Goal: Task Accomplishment & Management: Use online tool/utility

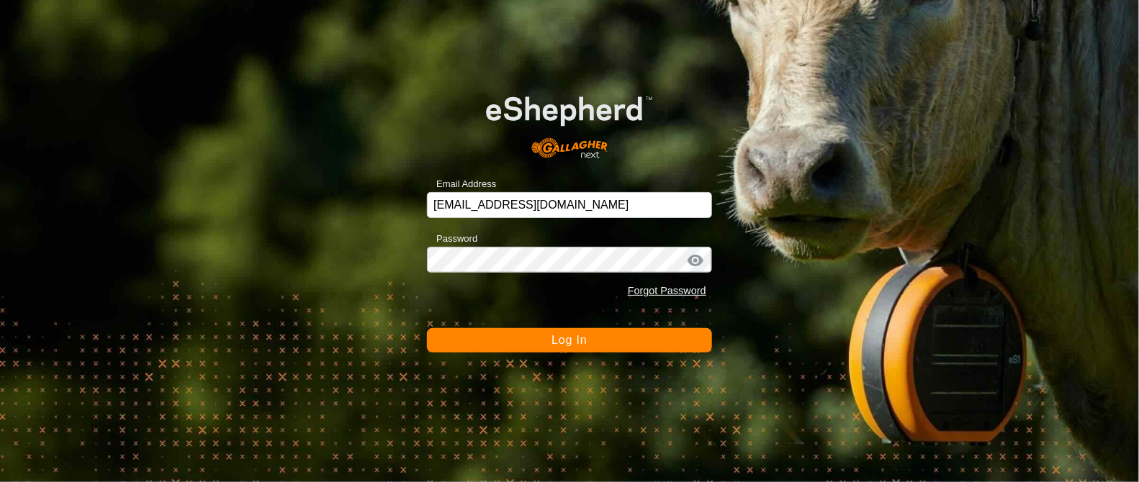
click at [538, 337] on button "Log In" at bounding box center [569, 340] width 285 height 24
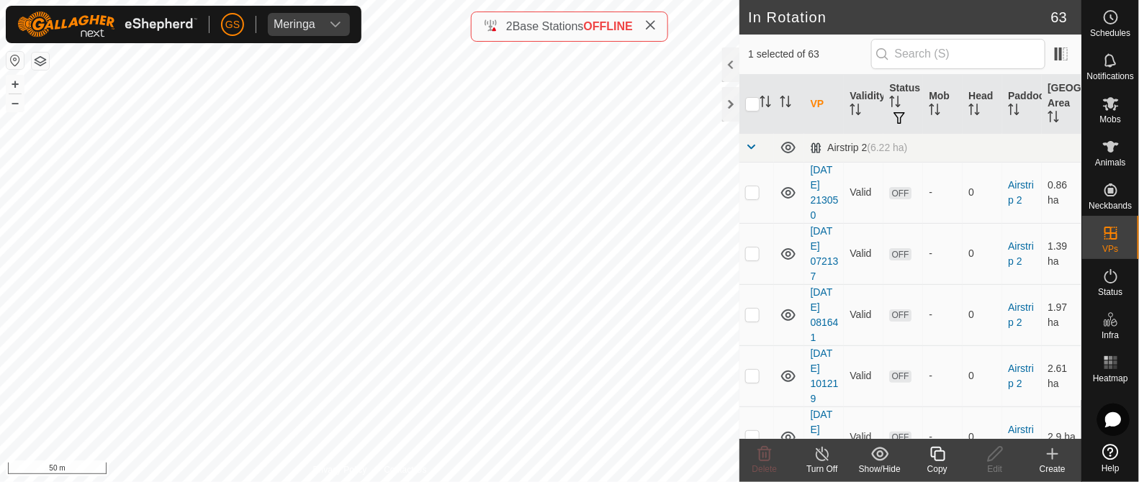
click at [927, 457] on copy-svg-icon at bounding box center [938, 454] width 58 height 17
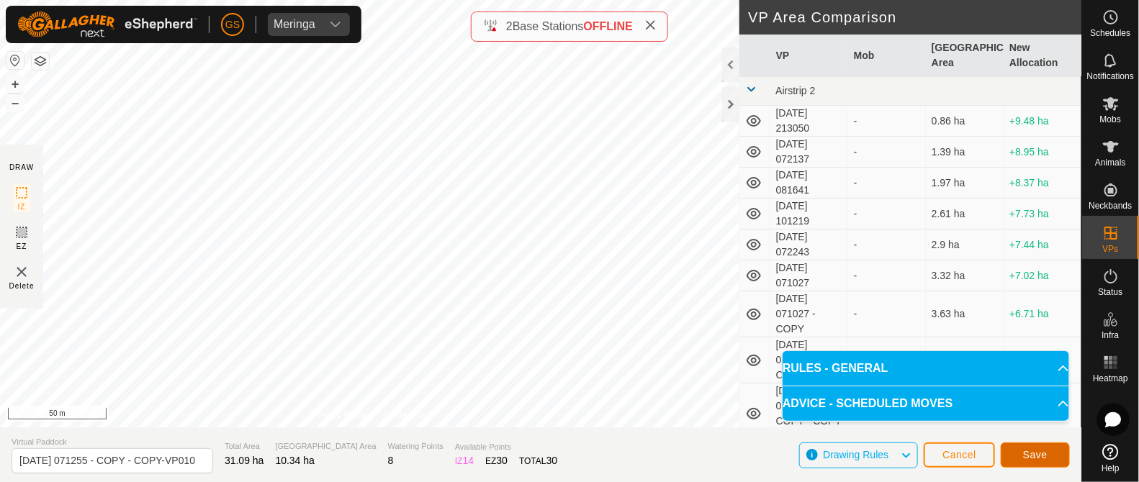
click at [1050, 445] on button "Save" at bounding box center [1035, 455] width 69 height 25
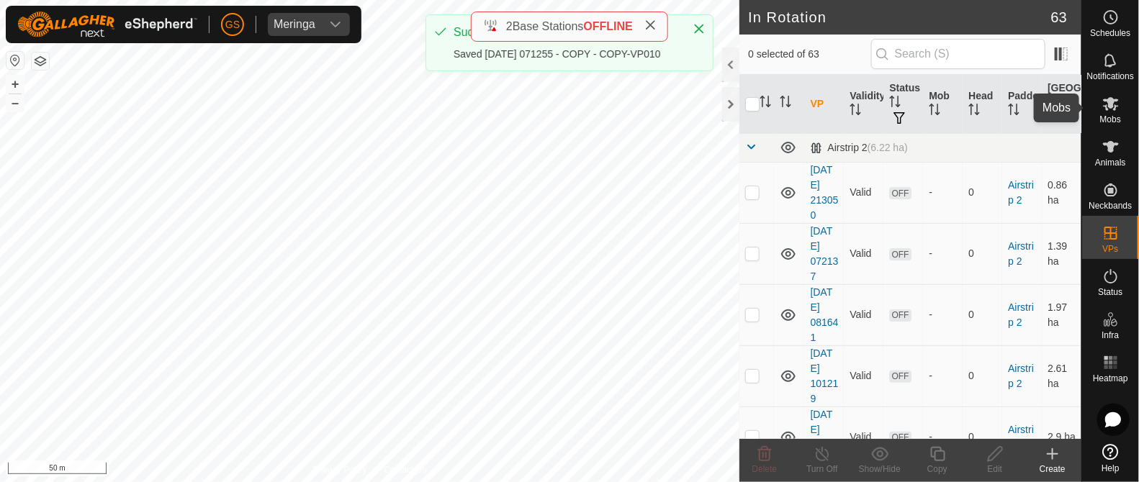
click at [1113, 109] on icon at bounding box center [1111, 103] width 17 height 17
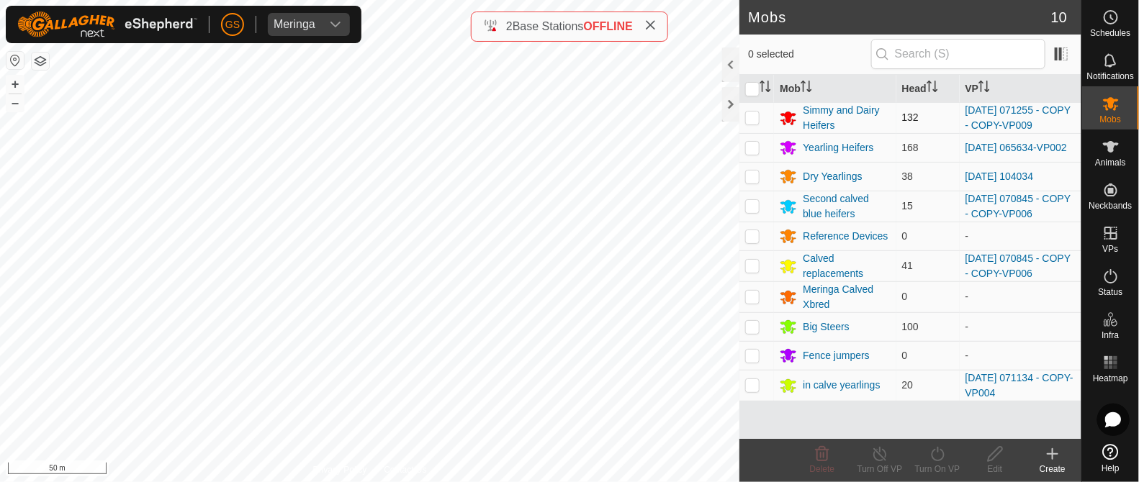
click at [747, 117] on p-checkbox at bounding box center [752, 118] width 14 height 12
checkbox input "true"
click at [939, 454] on icon at bounding box center [938, 454] width 18 height 17
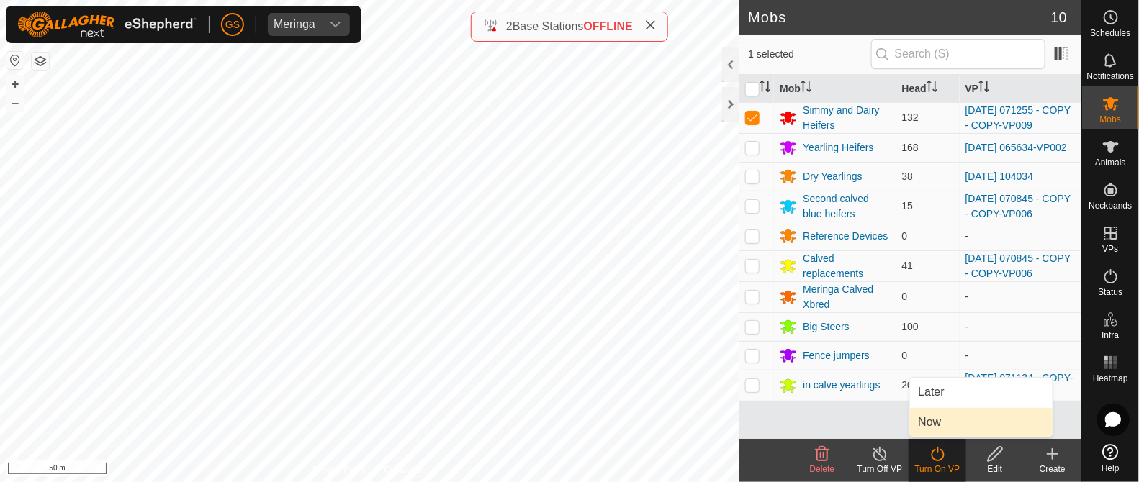
click at [930, 426] on link "Now" at bounding box center [981, 422] width 143 height 29
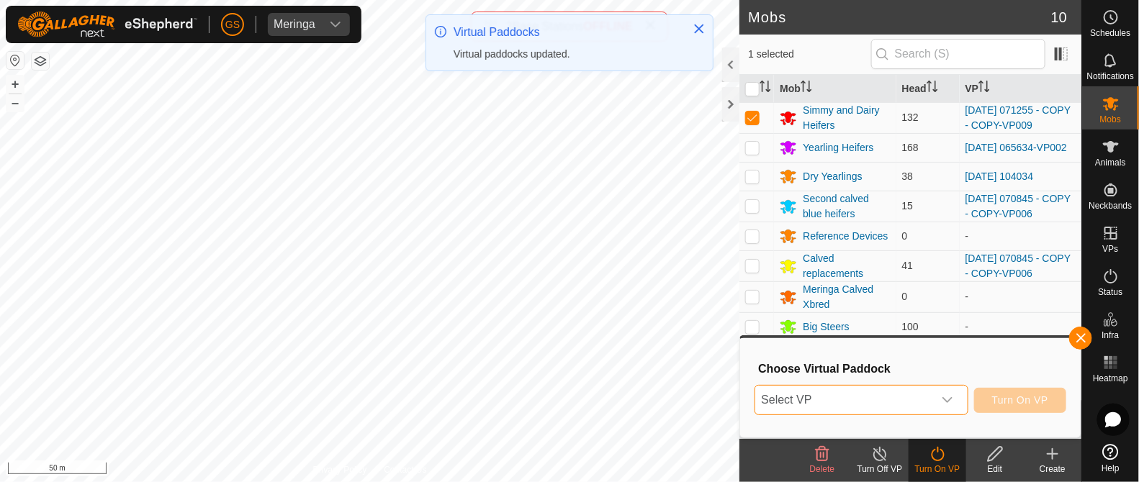
click at [871, 408] on span "Select VP" at bounding box center [843, 400] width 177 height 29
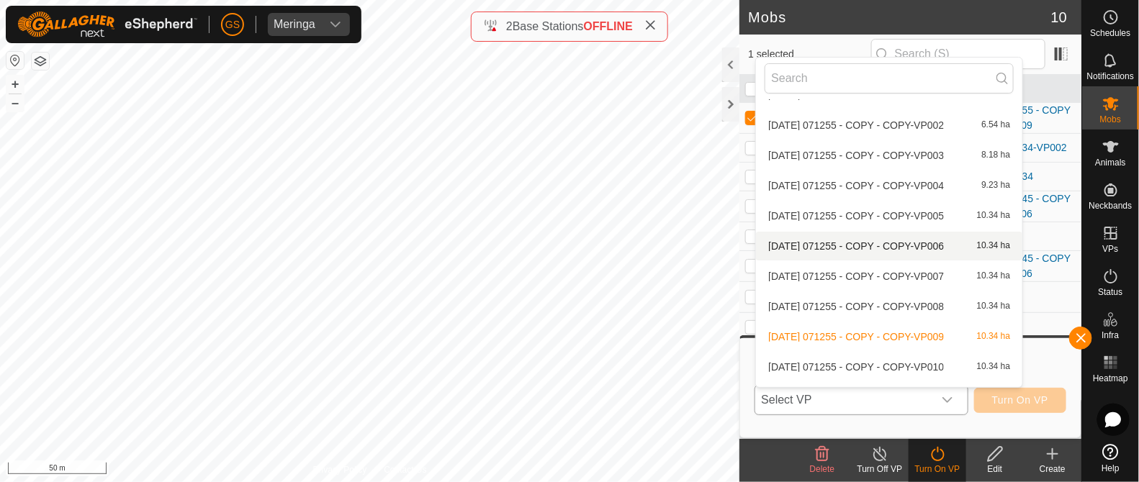
scroll to position [2142, 0]
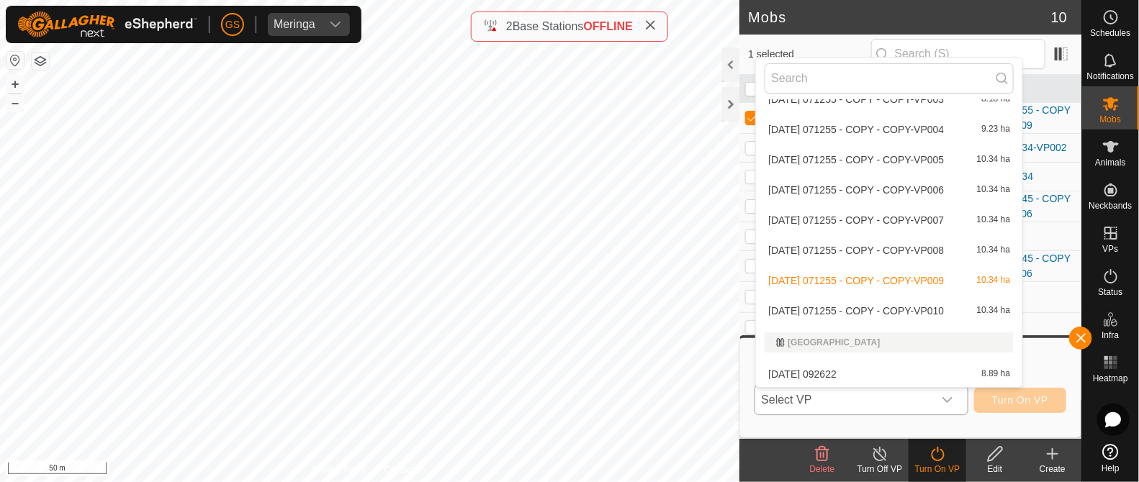
click at [906, 302] on li "2025-08-12 071255 - COPY - COPY-VP010 10.34 ha" at bounding box center [889, 311] width 266 height 29
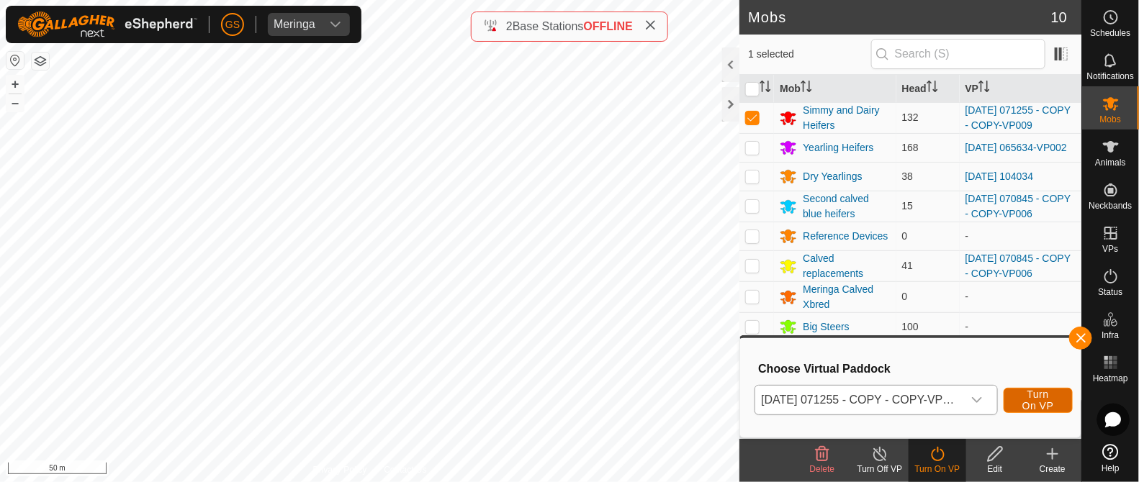
click at [1034, 394] on span "Turn On VP" at bounding box center [1038, 400] width 33 height 23
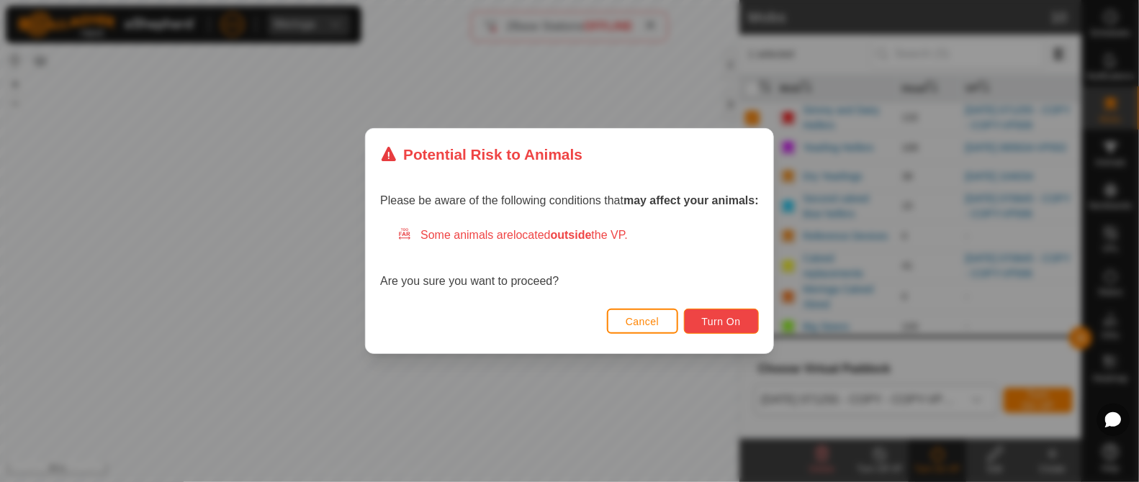
click at [728, 323] on span "Turn On" at bounding box center [721, 322] width 39 height 12
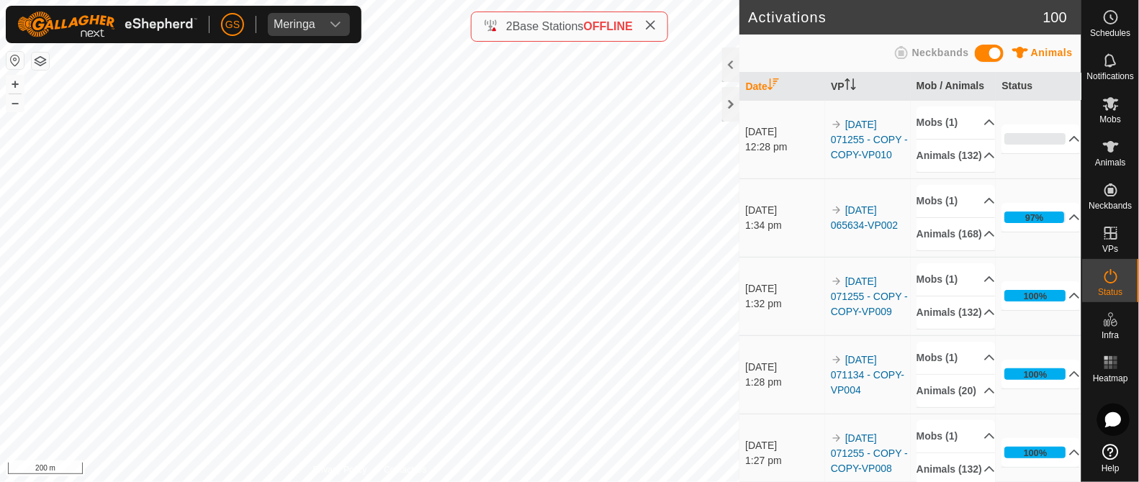
click at [479, 0] on html "GS Meringa Schedules Notifications Mobs Animals Neckbands VPs Status Infra Heat…" at bounding box center [569, 241] width 1139 height 482
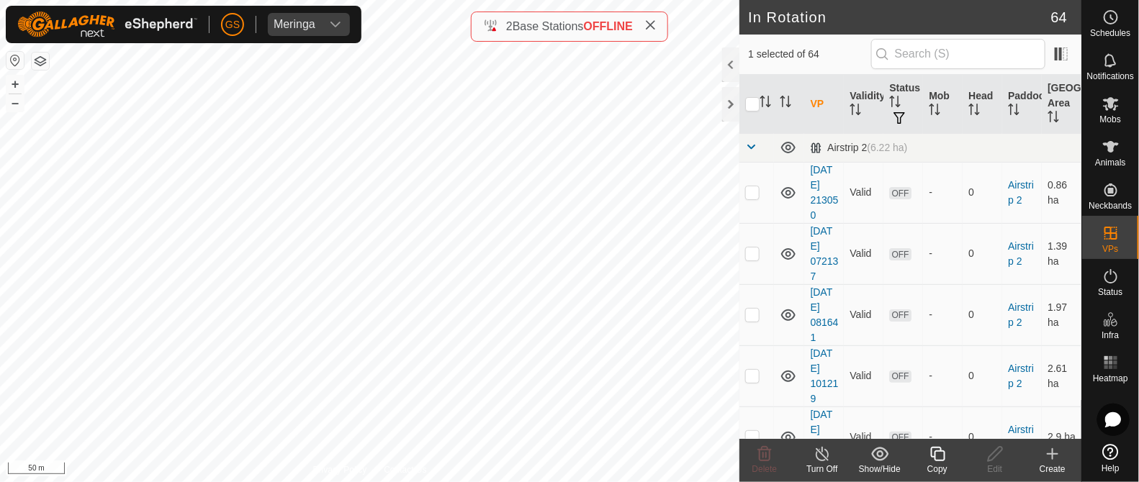
click at [943, 457] on icon at bounding box center [938, 454] width 18 height 17
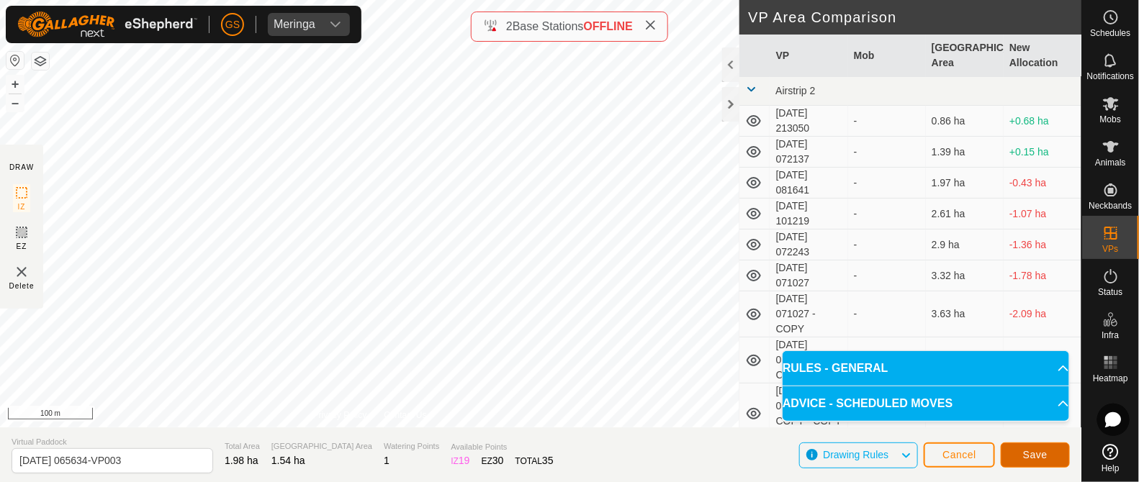
click at [1037, 449] on span "Save" at bounding box center [1035, 455] width 24 height 12
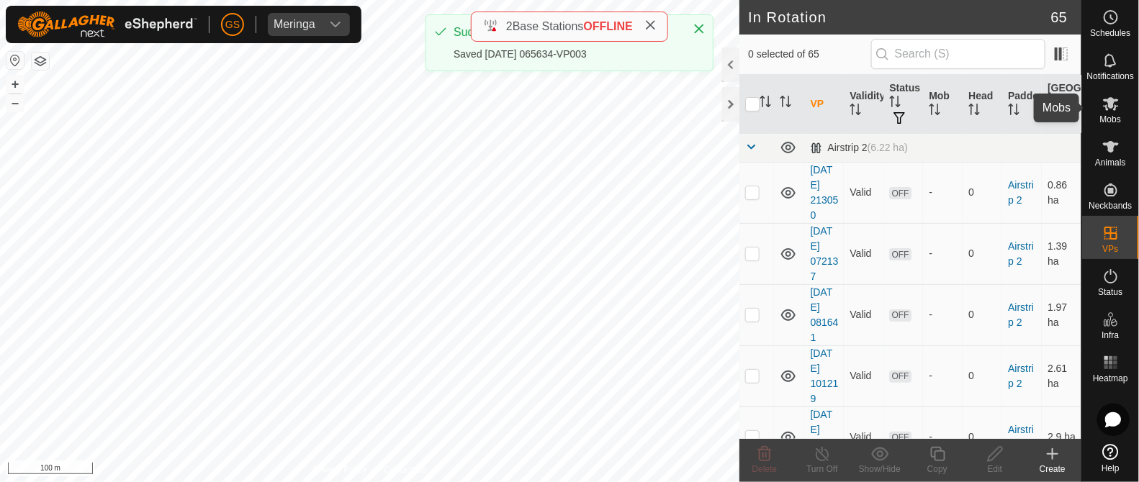
click at [1110, 107] on icon at bounding box center [1111, 104] width 16 height 14
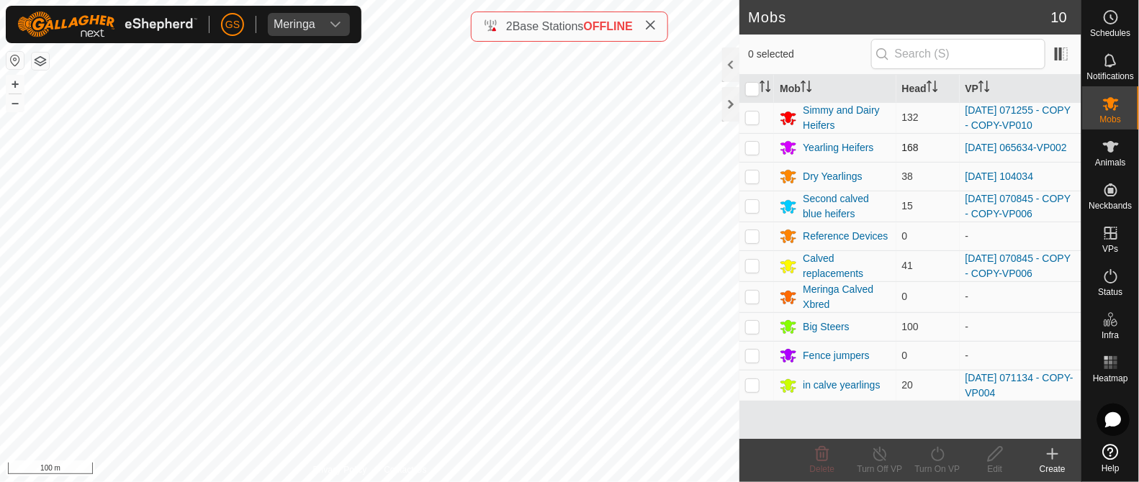
click at [756, 148] on p-checkbox at bounding box center [752, 148] width 14 height 12
checkbox input "true"
click at [935, 454] on icon at bounding box center [938, 454] width 18 height 17
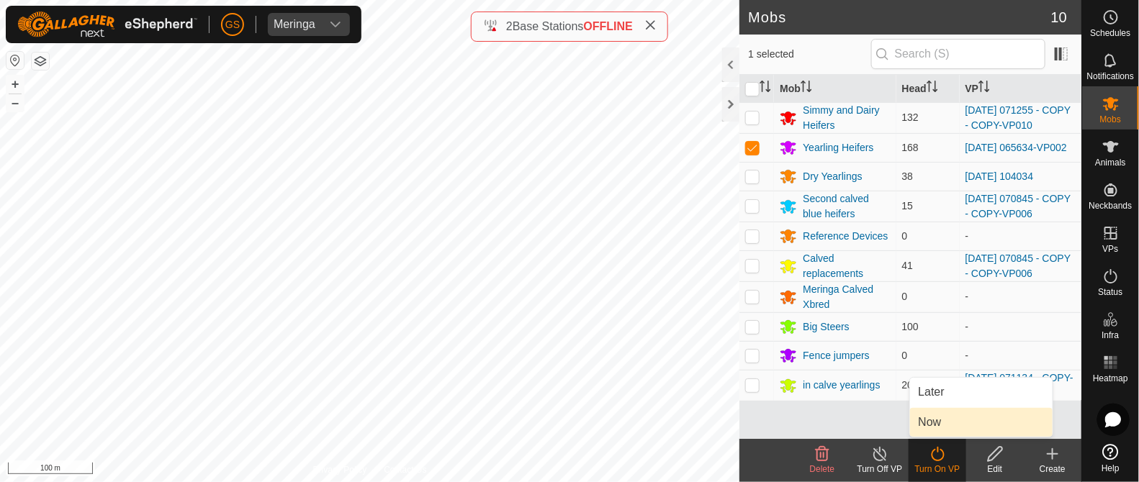
click at [943, 417] on link "Now" at bounding box center [981, 422] width 143 height 29
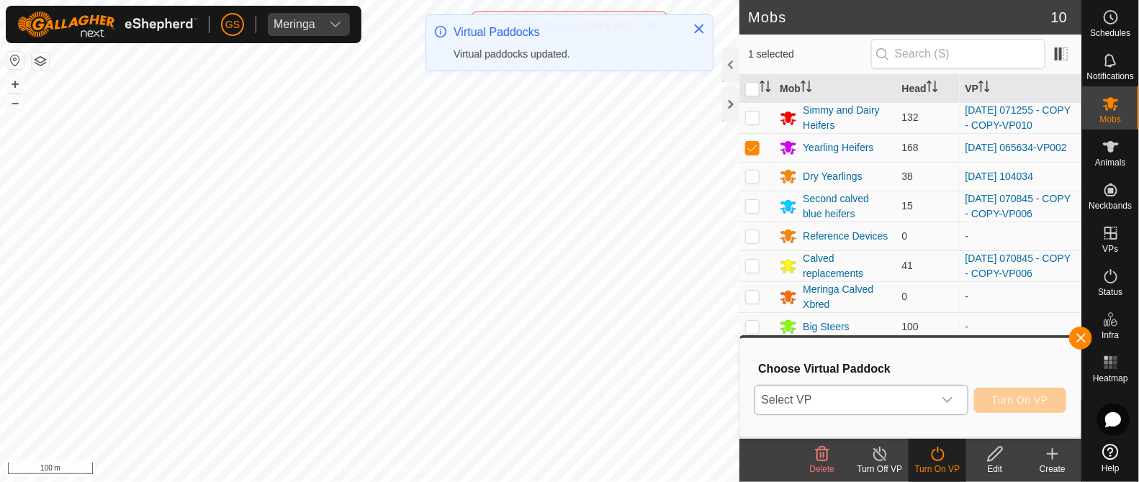
click at [951, 405] on icon "dropdown trigger" at bounding box center [948, 401] width 12 height 12
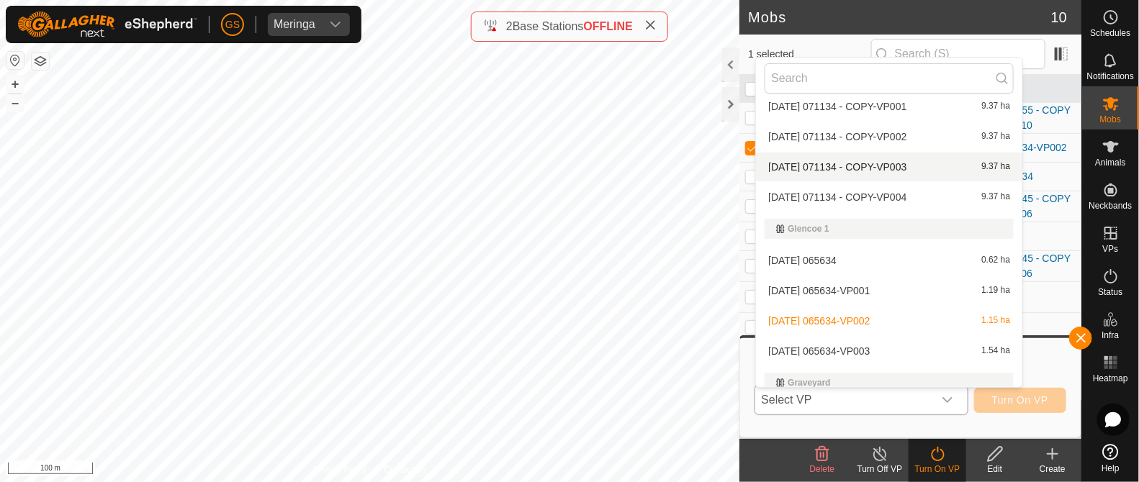
scroll to position [1005, 0]
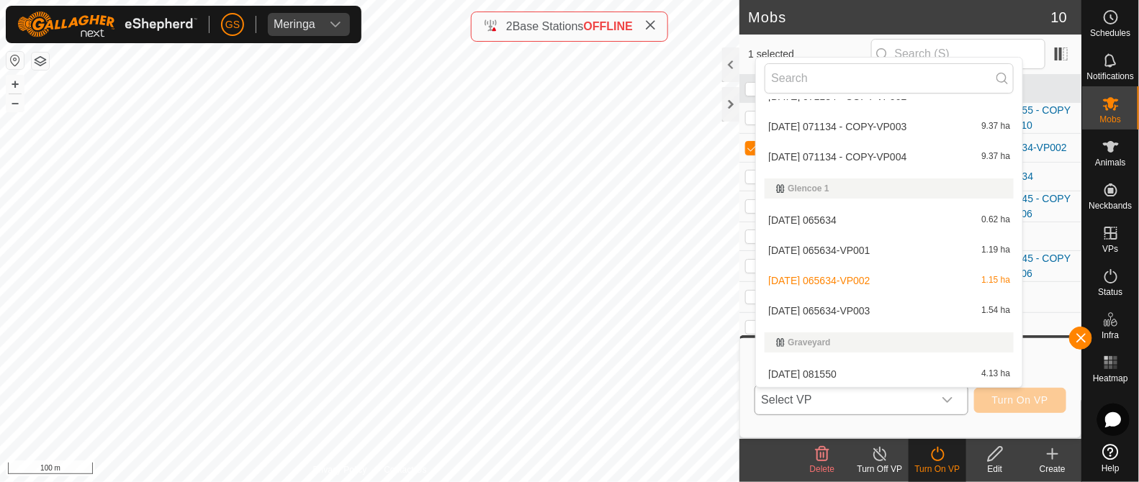
click at [853, 305] on li "2025-08-22 065634-VP003 1.54 ha" at bounding box center [889, 311] width 266 height 29
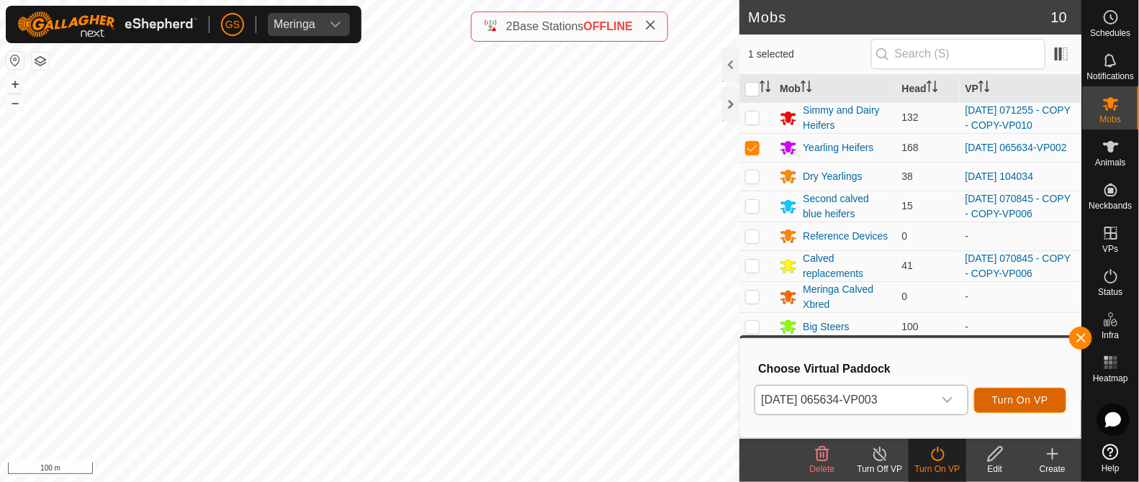
click at [1033, 401] on span "Turn On VP" at bounding box center [1020, 401] width 56 height 12
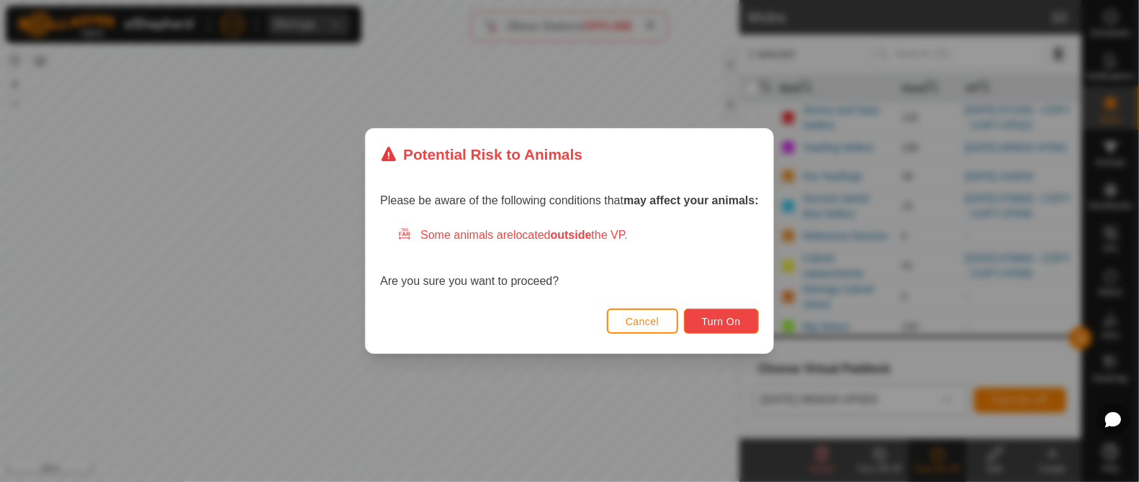
click at [722, 318] on span "Turn On" at bounding box center [721, 322] width 39 height 12
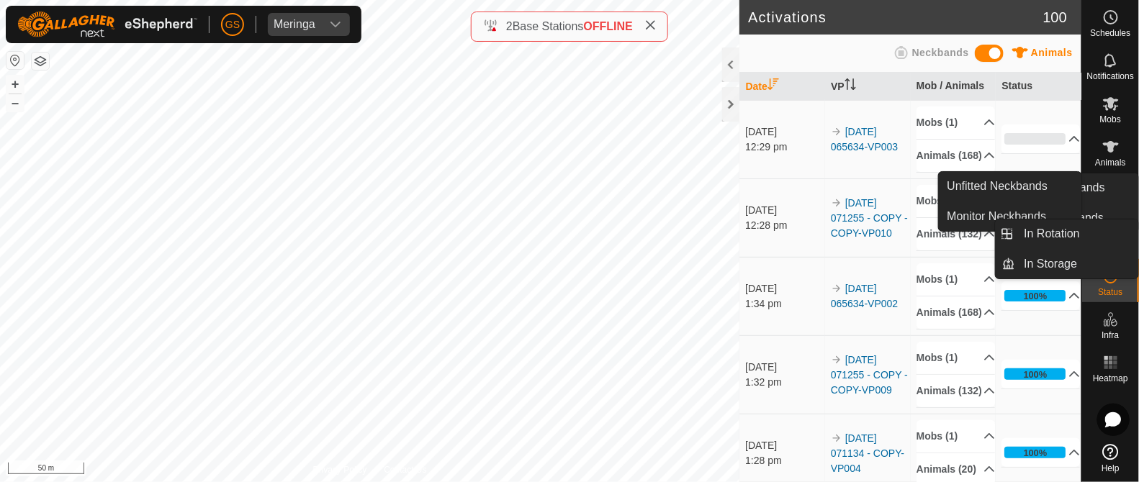
click at [1117, 104] on icon at bounding box center [1111, 103] width 17 height 17
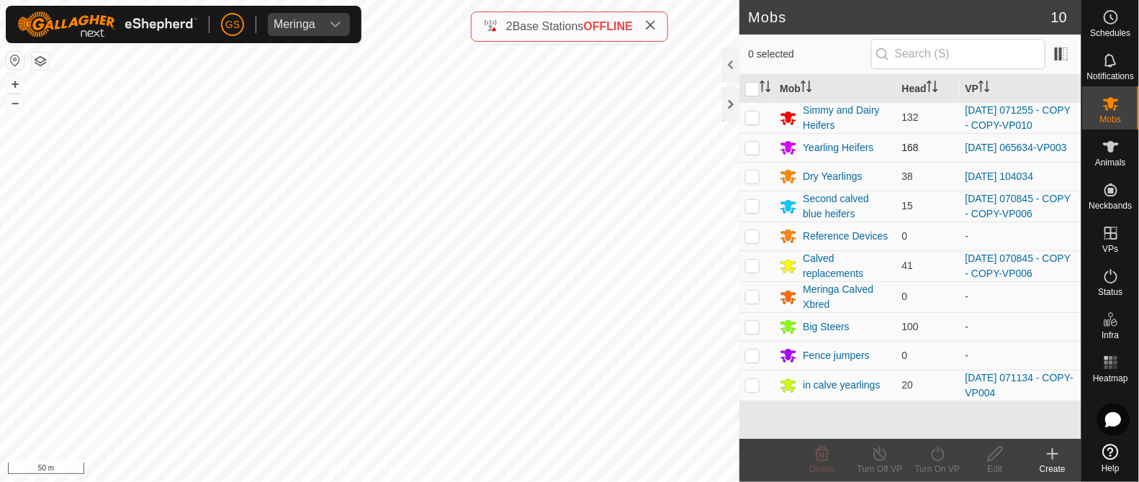
click at [753, 148] on p-checkbox at bounding box center [752, 148] width 14 height 12
checkbox input "true"
click at [936, 455] on icon at bounding box center [938, 454] width 18 height 17
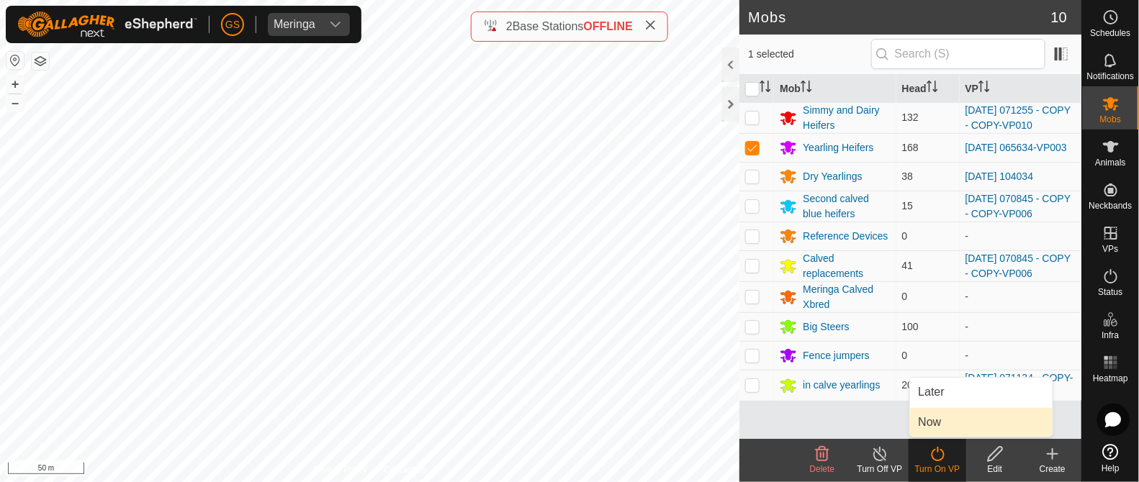
click at [929, 423] on link "Now" at bounding box center [981, 422] width 143 height 29
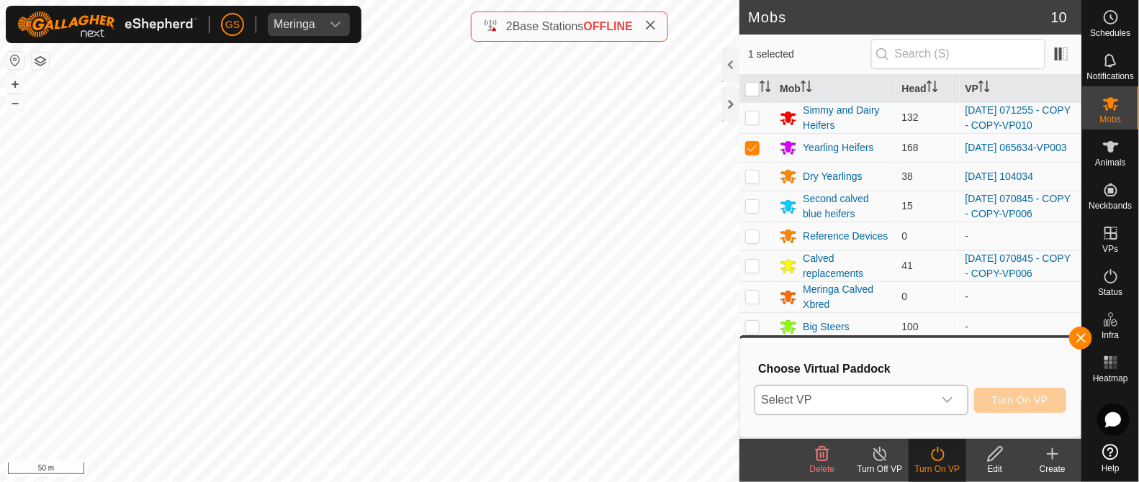
click at [923, 399] on span "Select VP" at bounding box center [843, 400] width 177 height 29
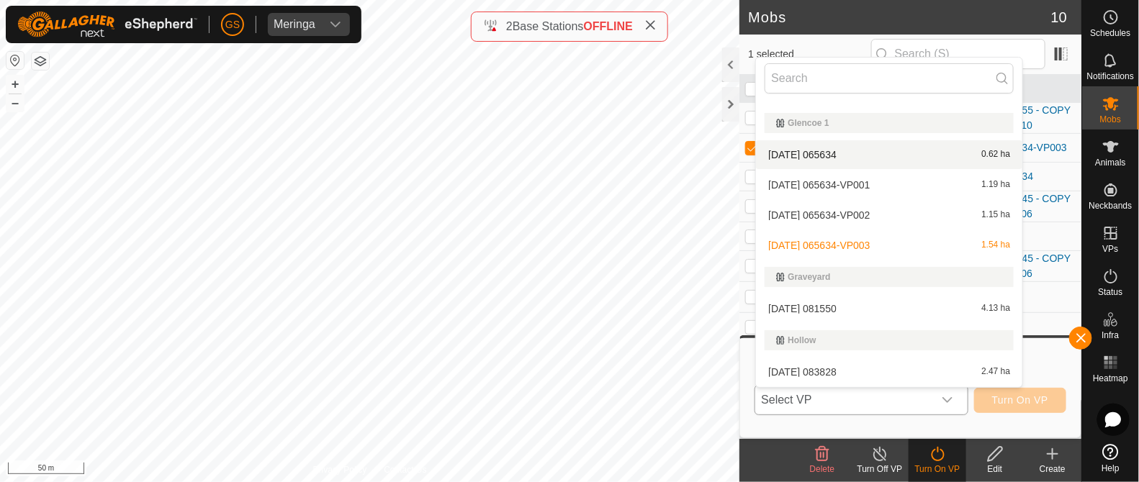
scroll to position [1095, 0]
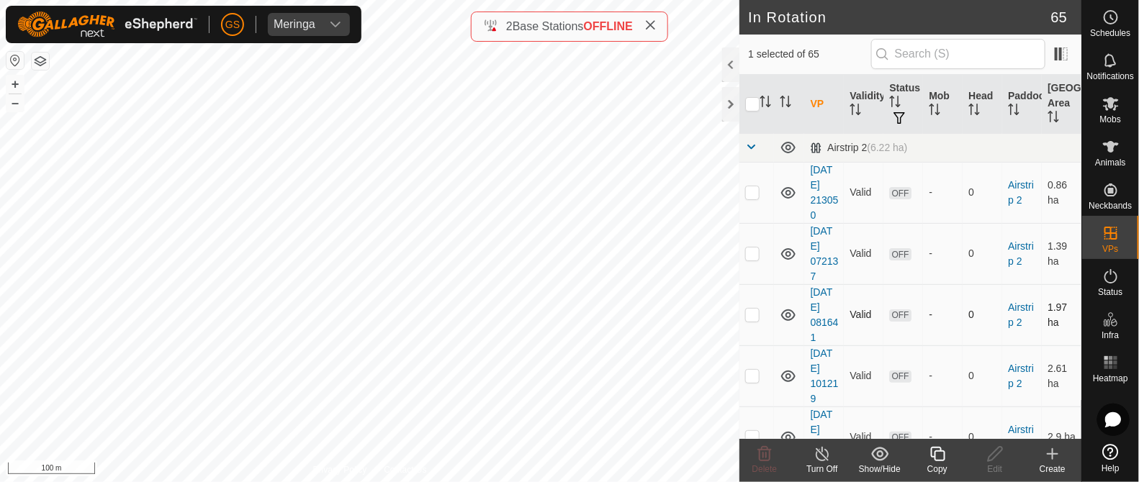
checkbox input "true"
checkbox input "false"
click at [940, 463] on div "Copy" at bounding box center [938, 469] width 58 height 13
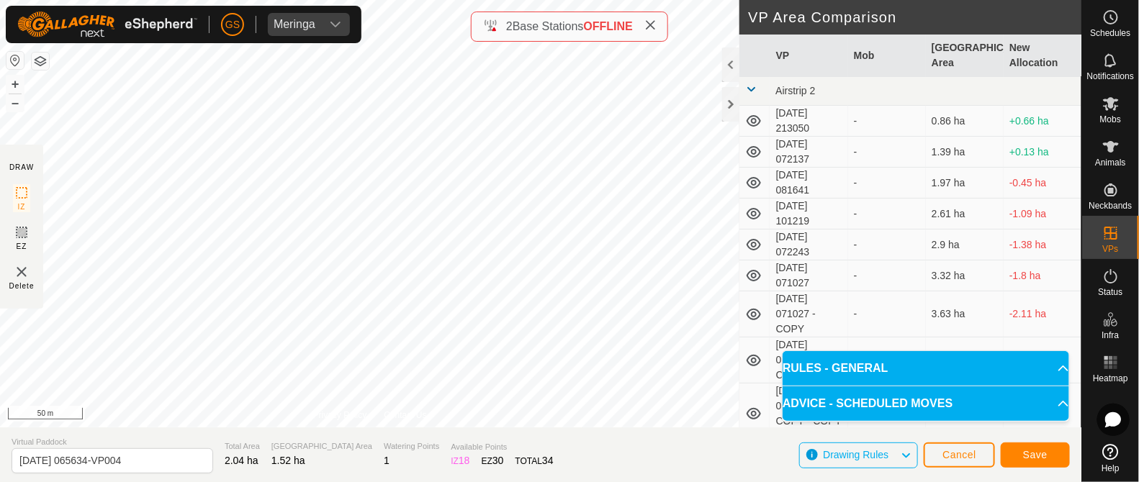
click at [296, 39] on div "GS Meringa Schedules Notifications Mobs Animals Neckbands VPs Status Infra Heat…" at bounding box center [569, 241] width 1139 height 482
click at [1023, 460] on button "Save" at bounding box center [1035, 455] width 69 height 25
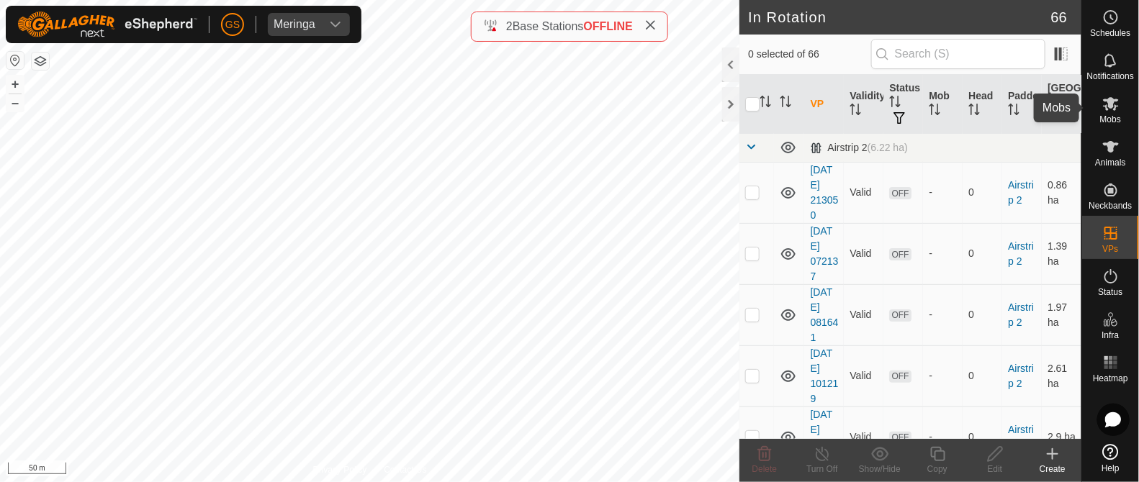
click at [1118, 103] on icon at bounding box center [1111, 103] width 17 height 17
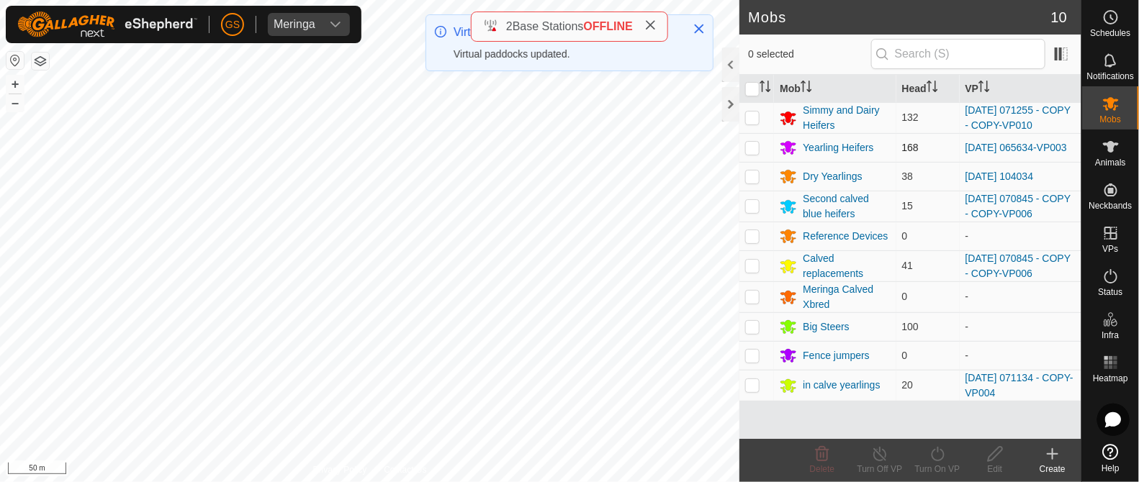
click at [755, 148] on p-checkbox at bounding box center [752, 148] width 14 height 12
checkbox input "true"
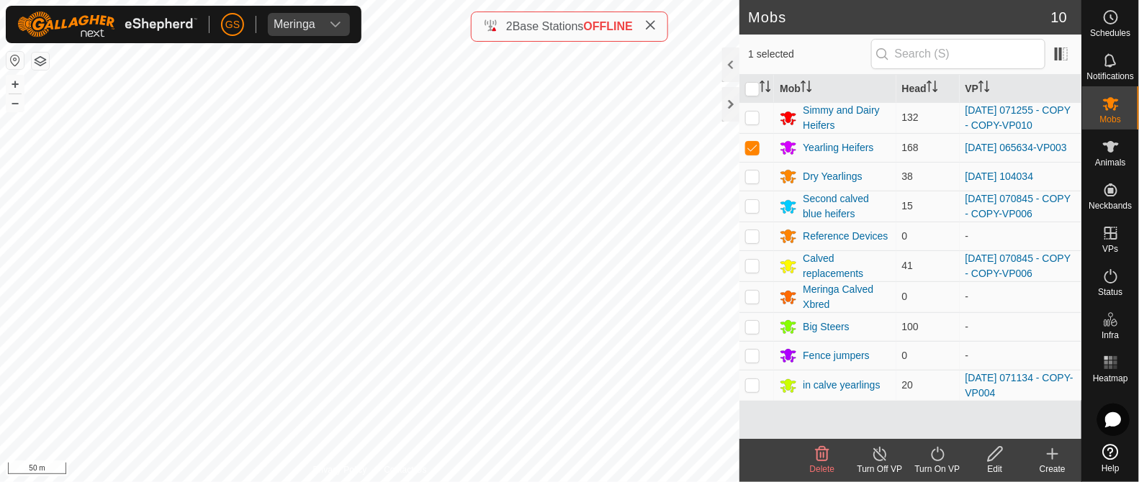
click at [933, 457] on icon at bounding box center [937, 454] width 13 height 14
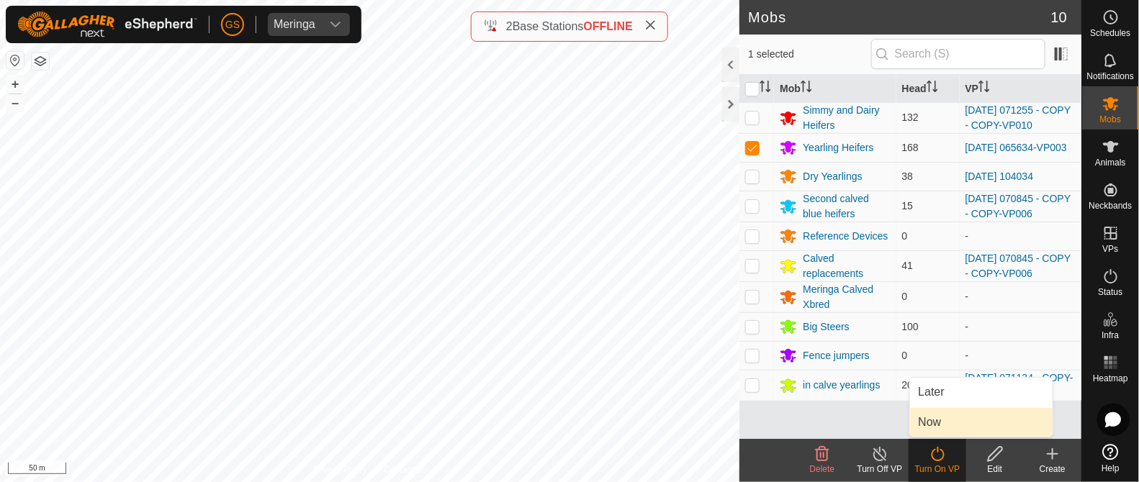
click at [929, 423] on link "Now" at bounding box center [981, 422] width 143 height 29
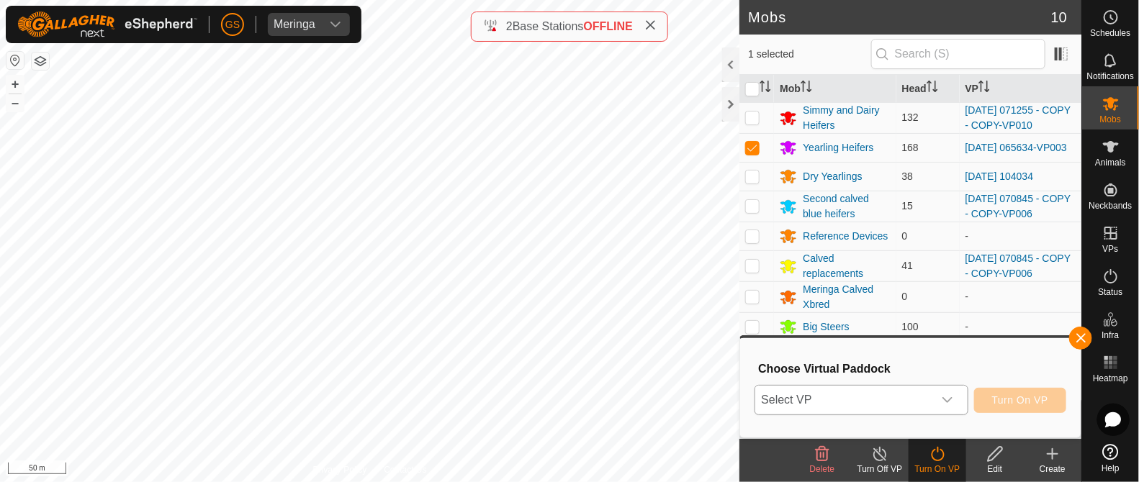
click at [930, 410] on span "Select VP" at bounding box center [843, 400] width 177 height 29
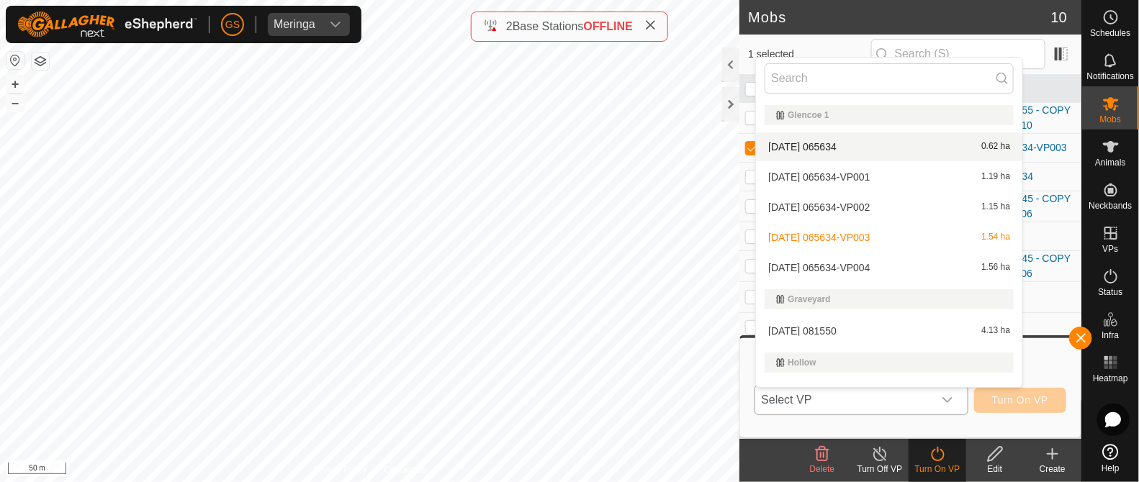
scroll to position [1095, 0]
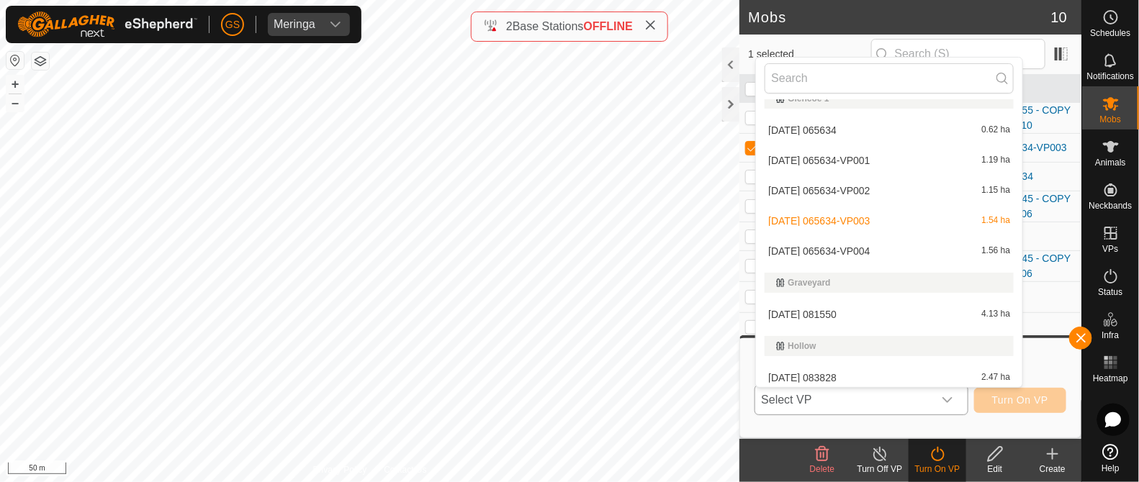
click at [893, 246] on li "2025-08-22 065634-VP004 1.56 ha" at bounding box center [889, 251] width 266 height 29
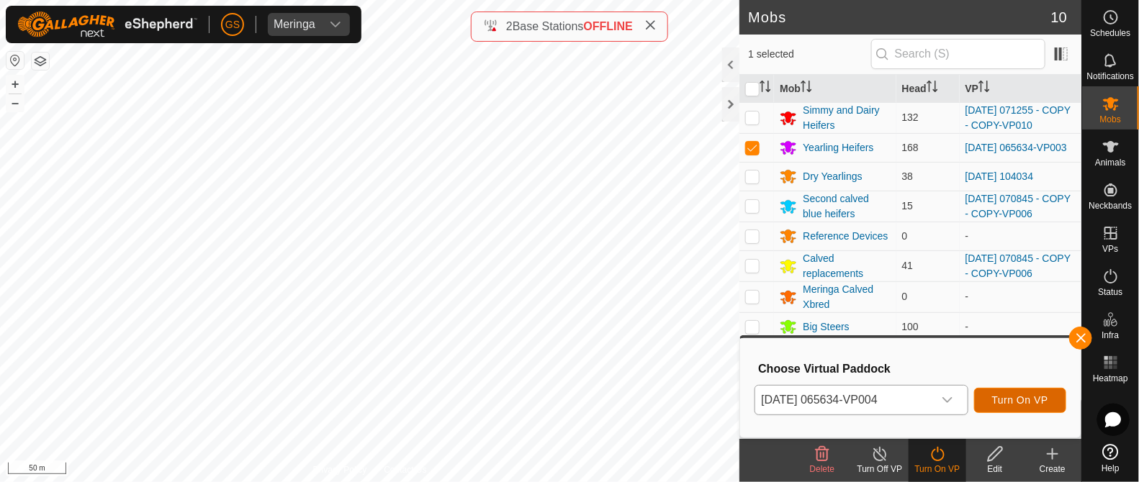
click at [1023, 398] on span "Turn On VP" at bounding box center [1020, 401] width 56 height 12
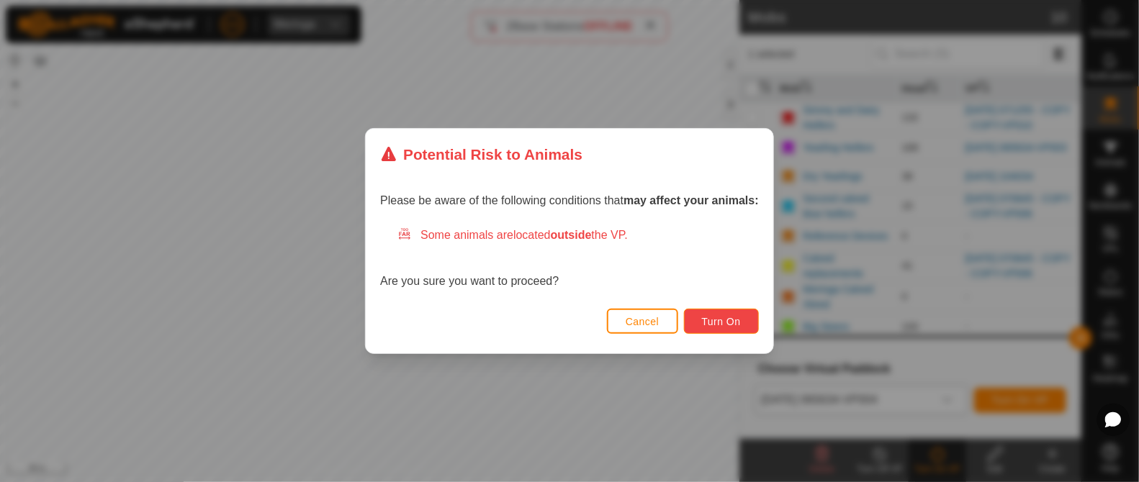
click at [729, 320] on span "Turn On" at bounding box center [721, 322] width 39 height 12
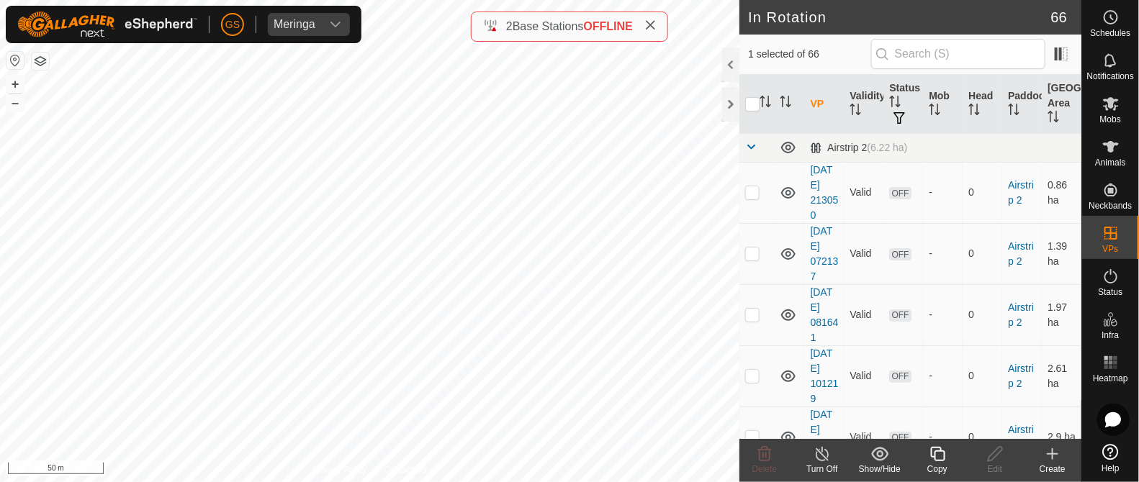
click at [940, 459] on icon at bounding box center [938, 454] width 18 height 17
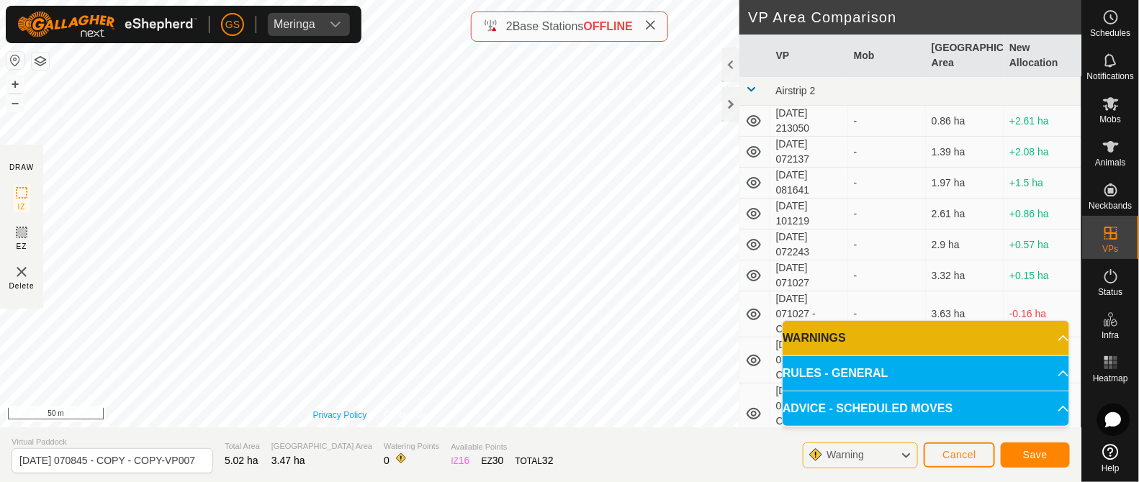
click at [335, 410] on div "Privacy Policy Contact Us + – ⇧ i 50 m" at bounding box center [370, 214] width 740 height 428
click at [1023, 445] on button "Save" at bounding box center [1035, 455] width 69 height 25
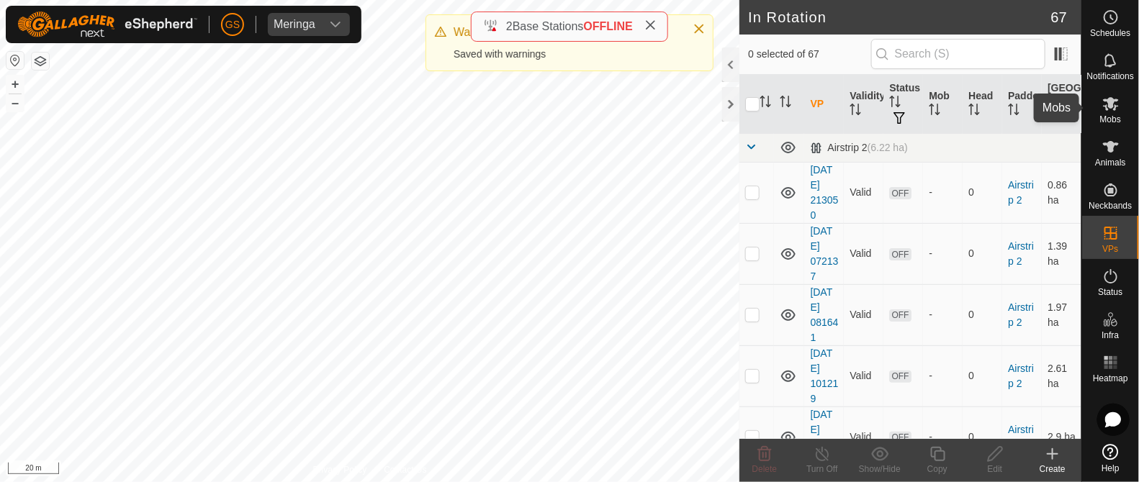
click at [1120, 113] on div "Mobs" at bounding box center [1110, 107] width 57 height 43
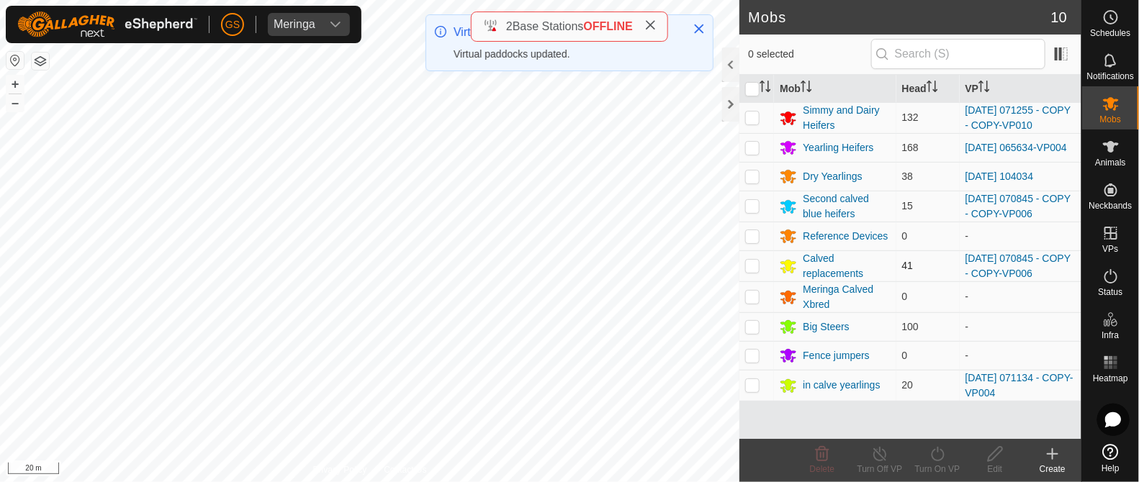
click at [750, 267] on p-checkbox at bounding box center [752, 266] width 14 height 12
checkbox input "true"
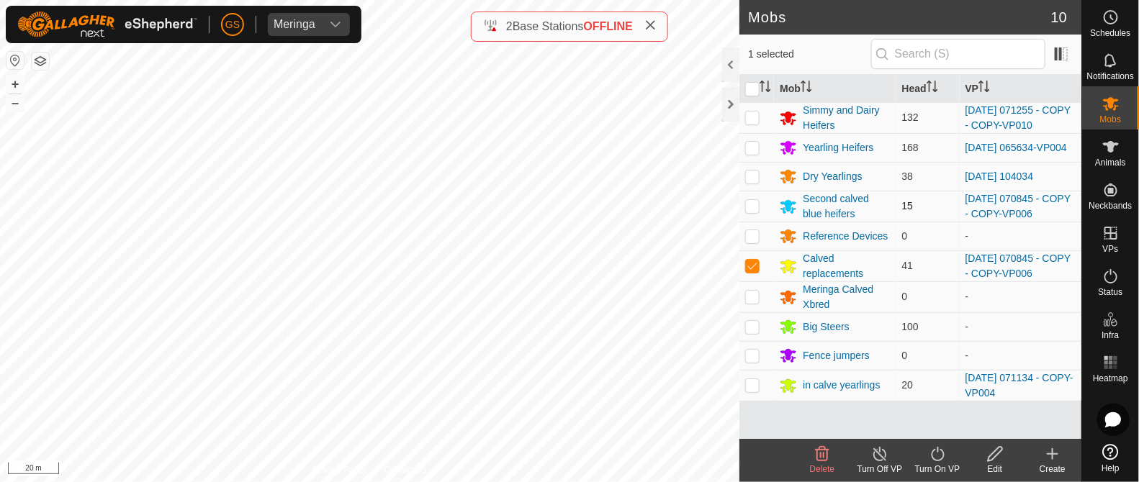
click at [755, 207] on p-checkbox at bounding box center [752, 206] width 14 height 12
checkbox input "true"
click at [929, 455] on icon at bounding box center [938, 454] width 18 height 17
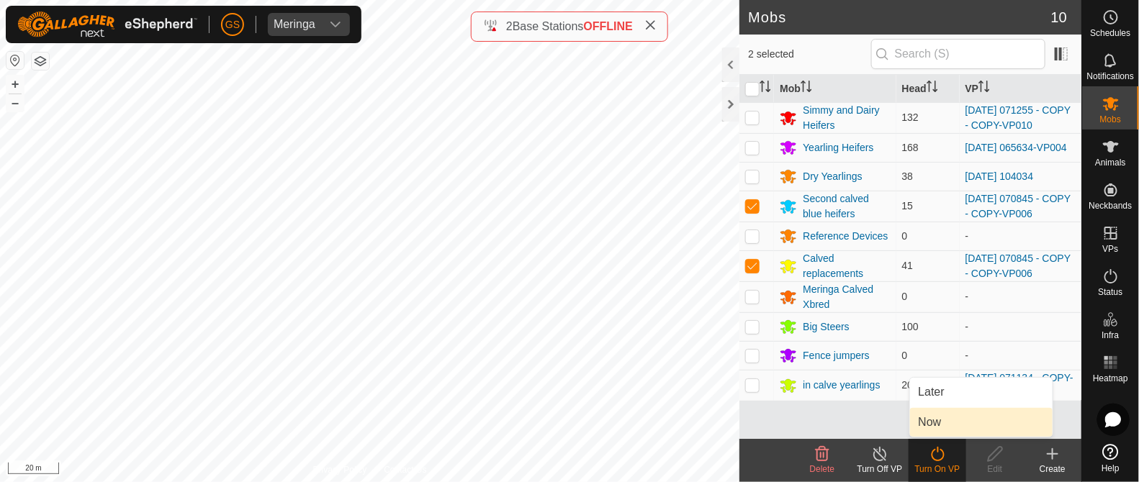
click at [942, 426] on link "Now" at bounding box center [981, 422] width 143 height 29
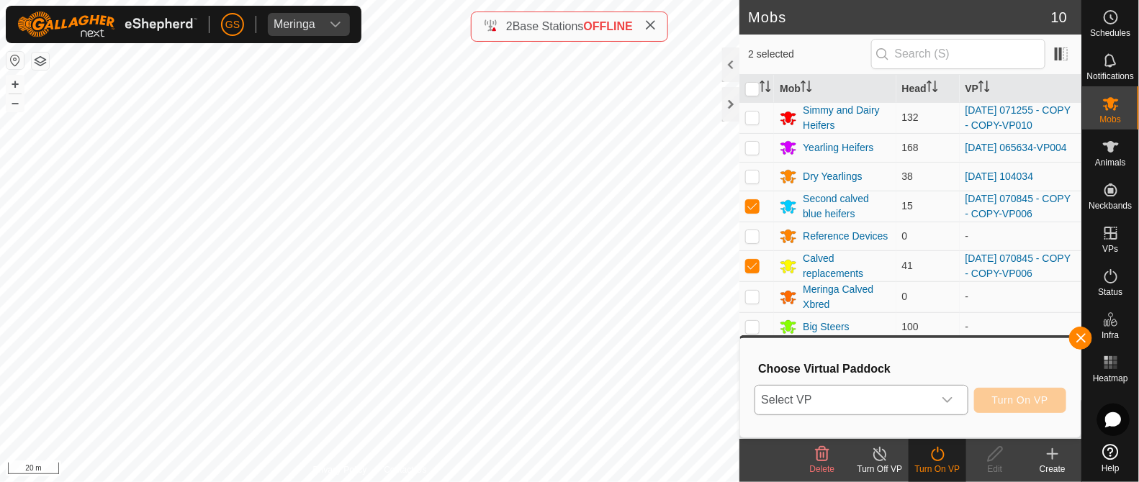
click at [951, 410] on div "dropdown trigger" at bounding box center [947, 400] width 29 height 29
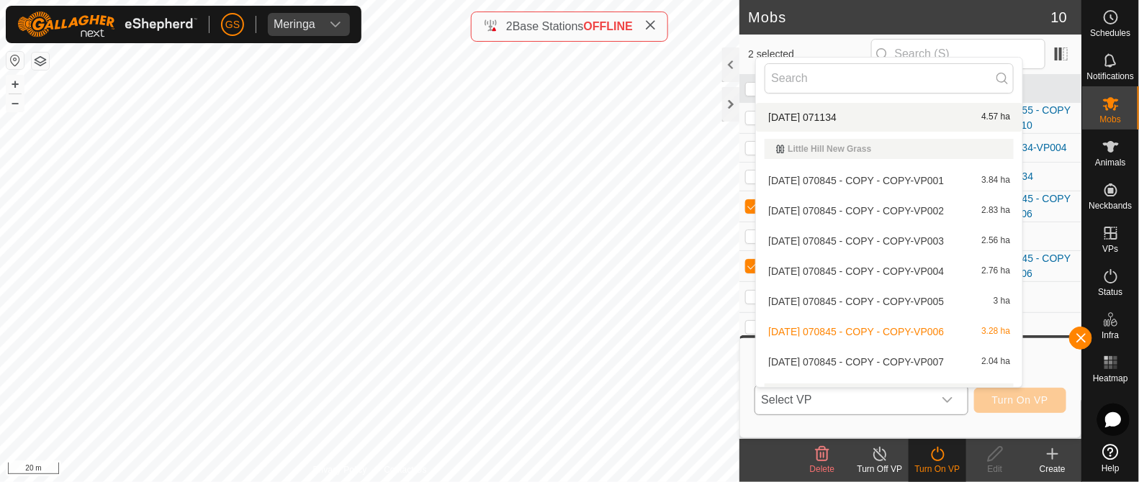
scroll to position [1545, 0]
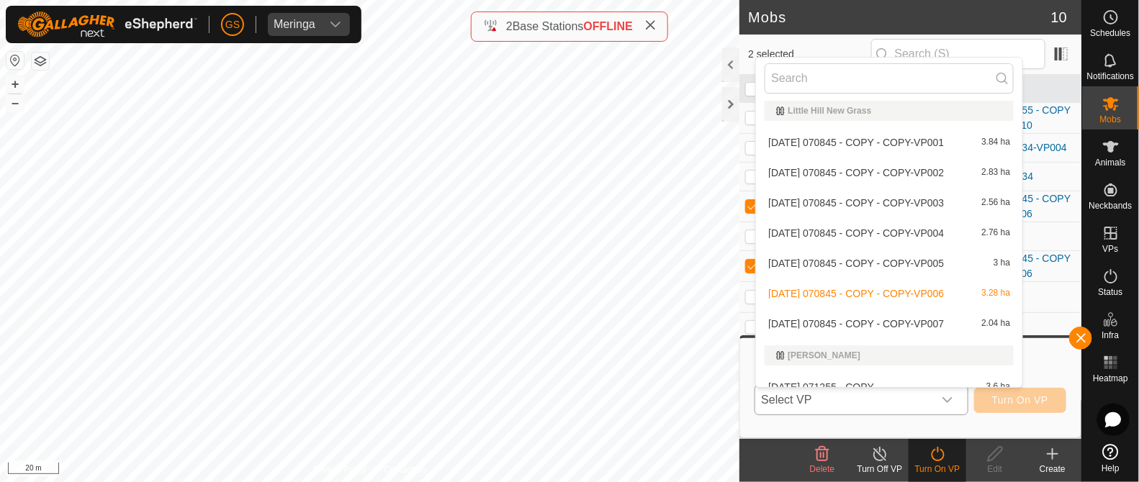
click at [889, 317] on li "2025-08-12 070845 - COPY - COPY-VP007 2.04 ha" at bounding box center [889, 324] width 266 height 29
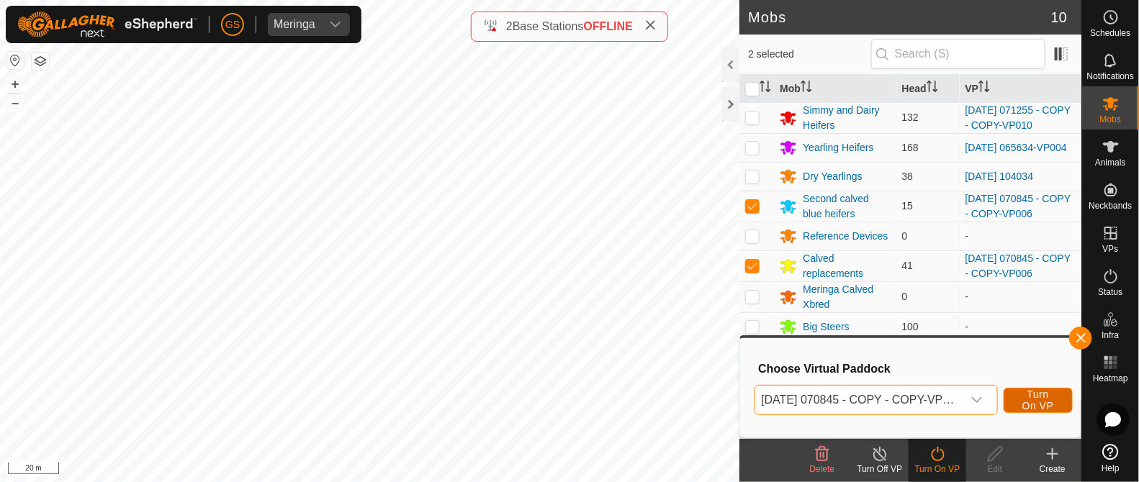
click at [1042, 398] on span "Turn On VP" at bounding box center [1038, 400] width 33 height 23
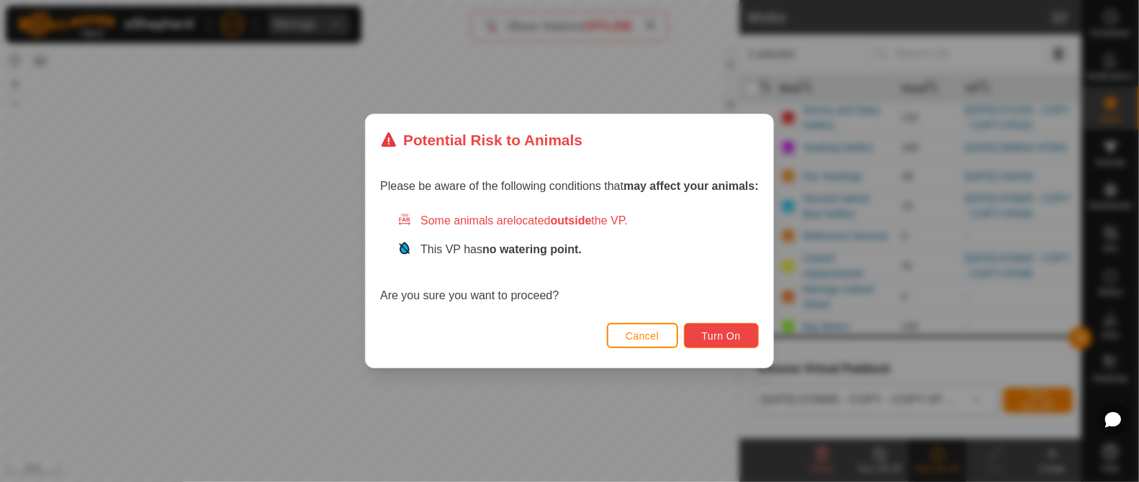
click at [744, 335] on button "Turn On" at bounding box center [721, 335] width 75 height 25
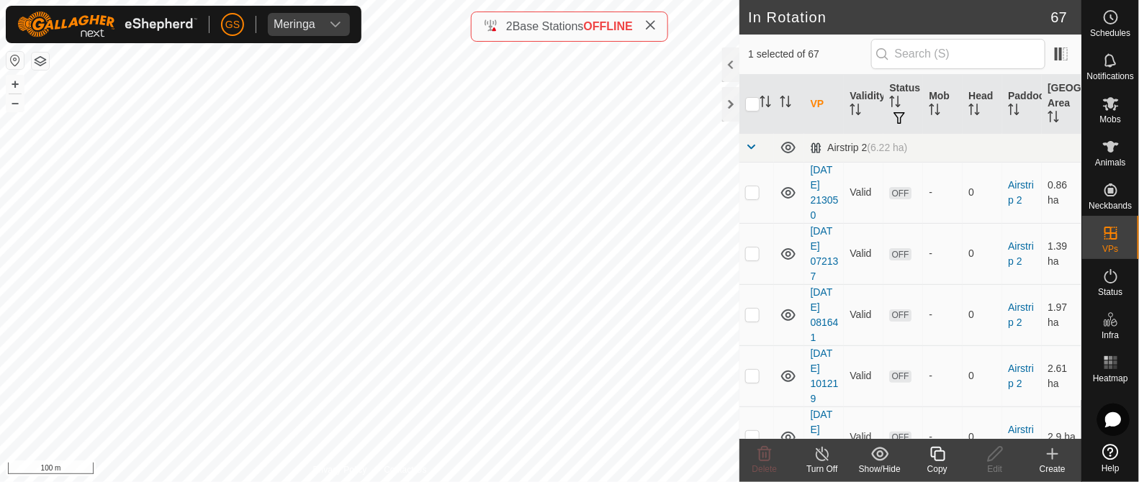
click at [939, 459] on icon at bounding box center [938, 454] width 18 height 17
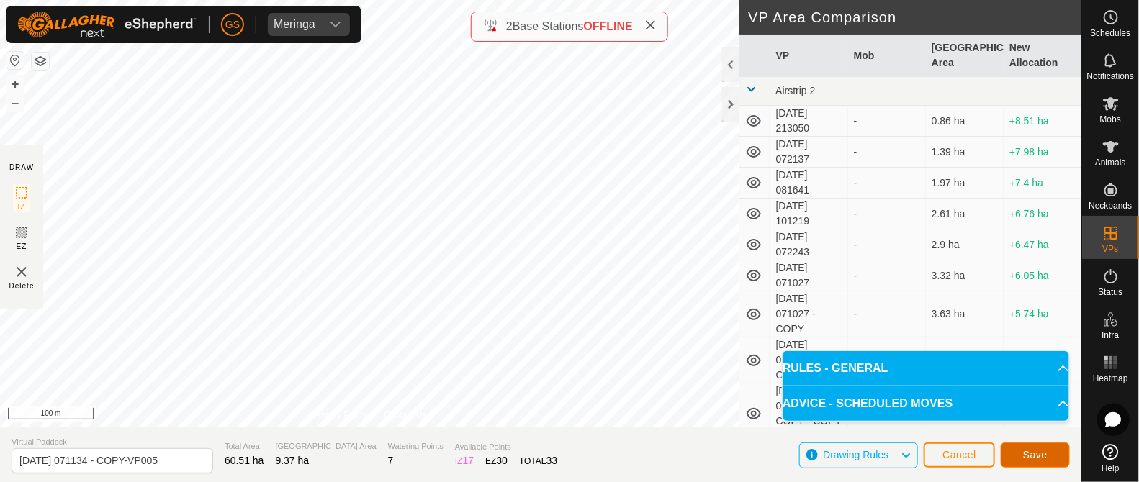
click at [1038, 452] on span "Save" at bounding box center [1035, 455] width 24 height 12
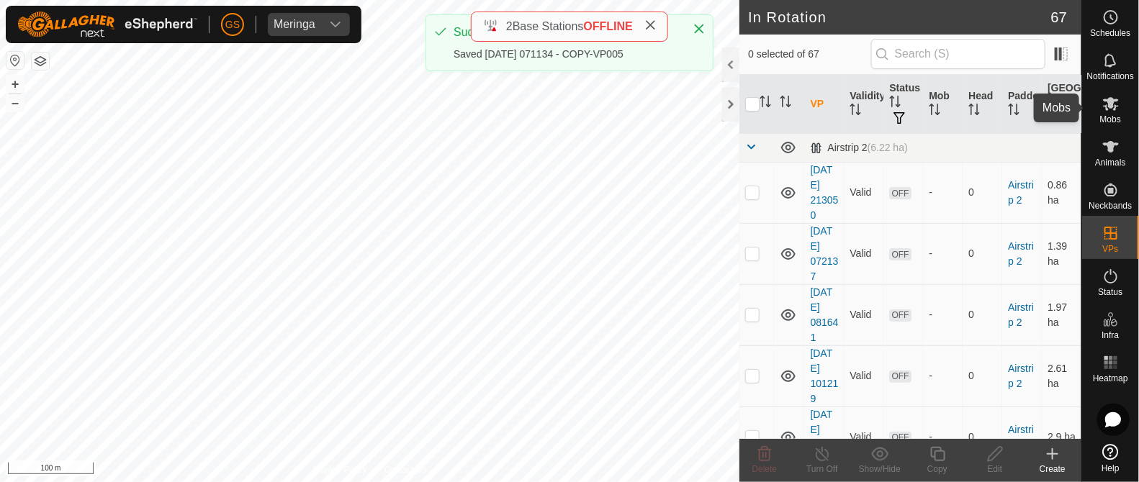
click at [1113, 109] on icon at bounding box center [1111, 103] width 17 height 17
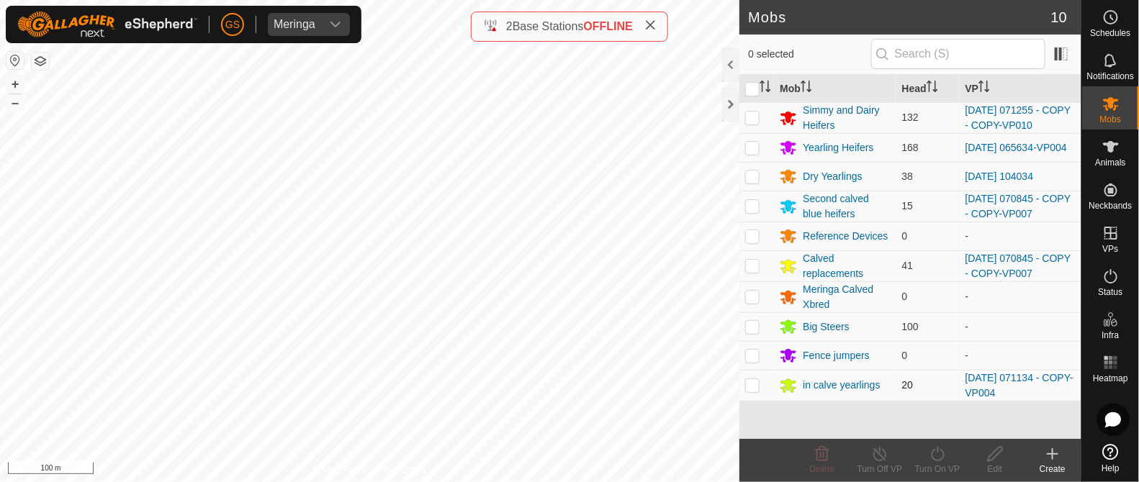
click at [751, 388] on p-checkbox at bounding box center [752, 386] width 14 height 12
checkbox input "true"
click at [950, 456] on turn-on-svg-icon at bounding box center [938, 454] width 58 height 17
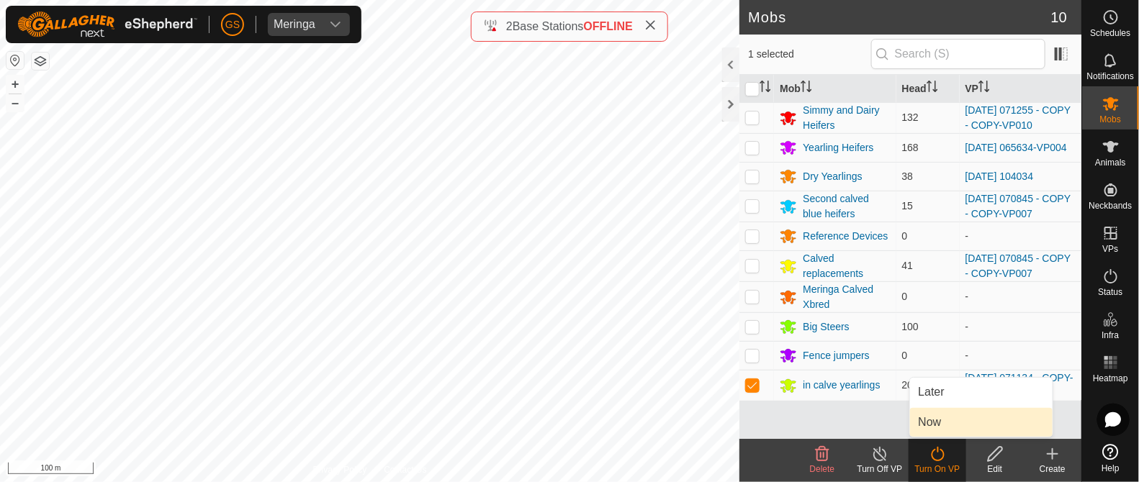
click at [941, 418] on link "Now" at bounding box center [981, 422] width 143 height 29
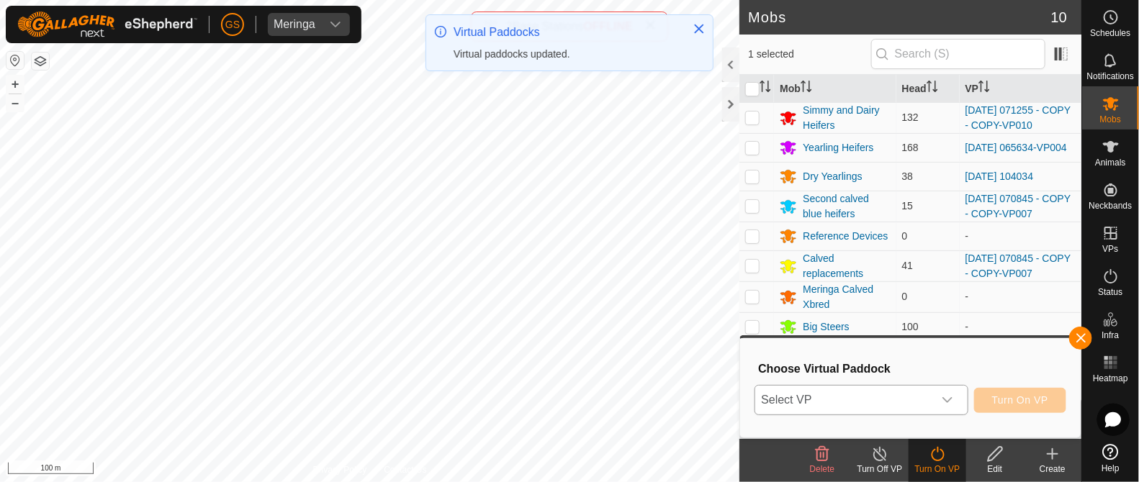
click at [952, 395] on icon "dropdown trigger" at bounding box center [948, 401] width 12 height 12
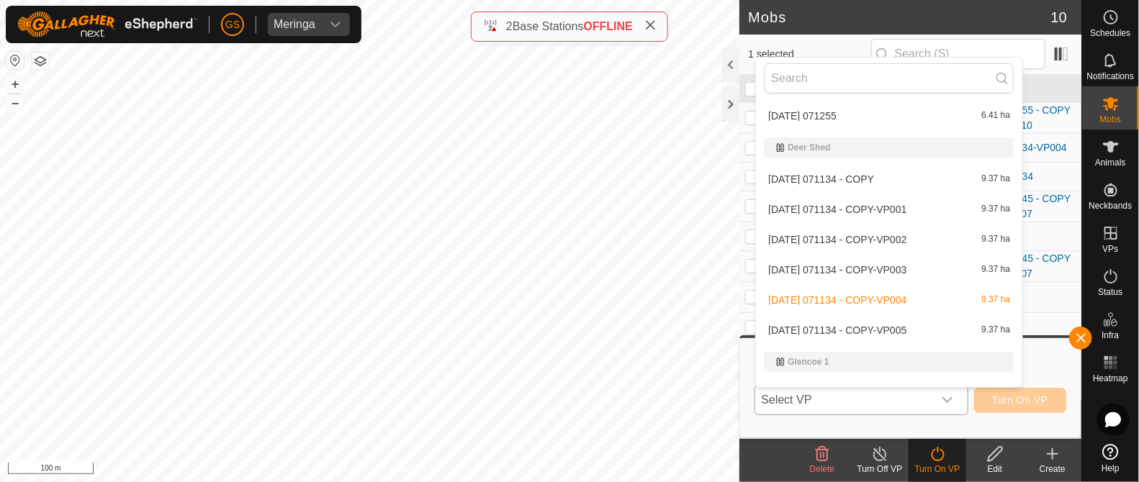
scroll to position [868, 0]
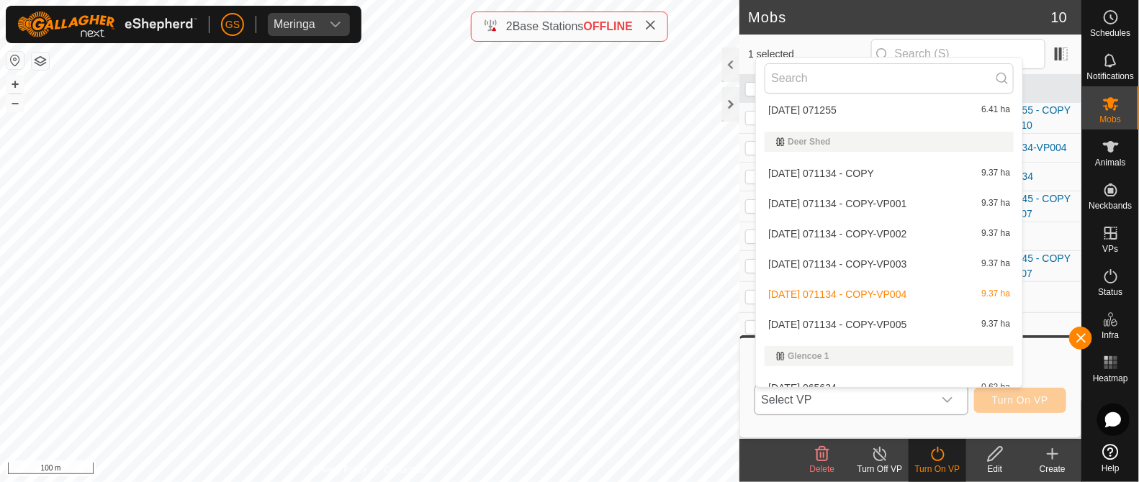
drag, startPoint x: 899, startPoint y: 328, endPoint x: 907, endPoint y: 326, distance: 9.1
click at [907, 326] on li "2025-08-12 071134 - COPY-VP005 9.37 ha" at bounding box center [889, 324] width 266 height 29
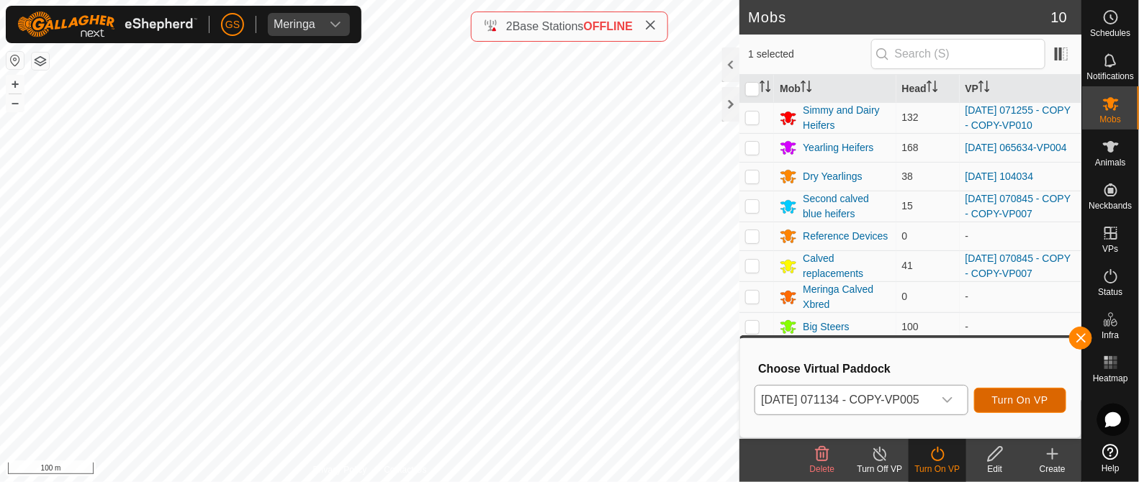
click at [1033, 401] on span "Turn On VP" at bounding box center [1020, 401] width 56 height 12
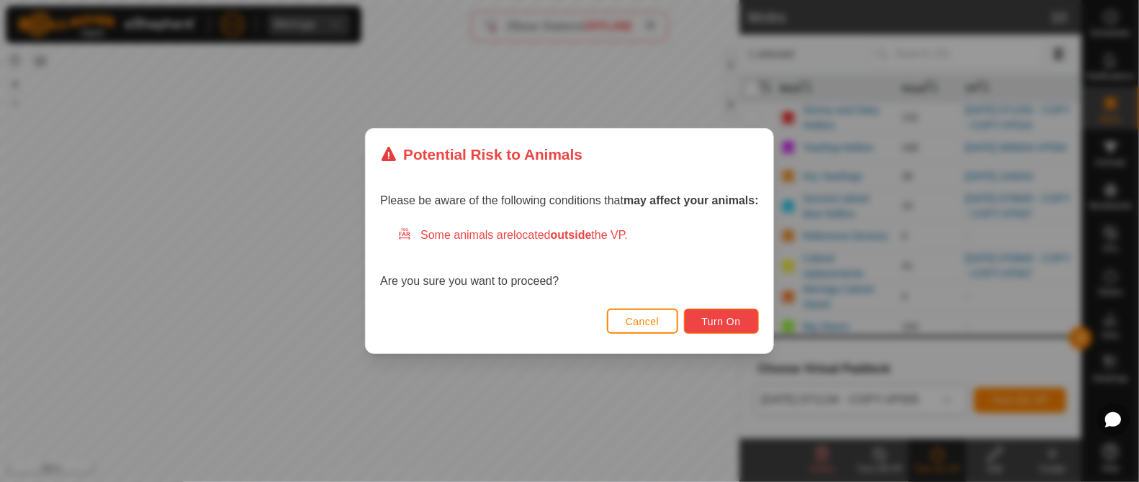
click at [717, 318] on span "Turn On" at bounding box center [721, 322] width 39 height 12
